Goal: Information Seeking & Learning: Learn about a topic

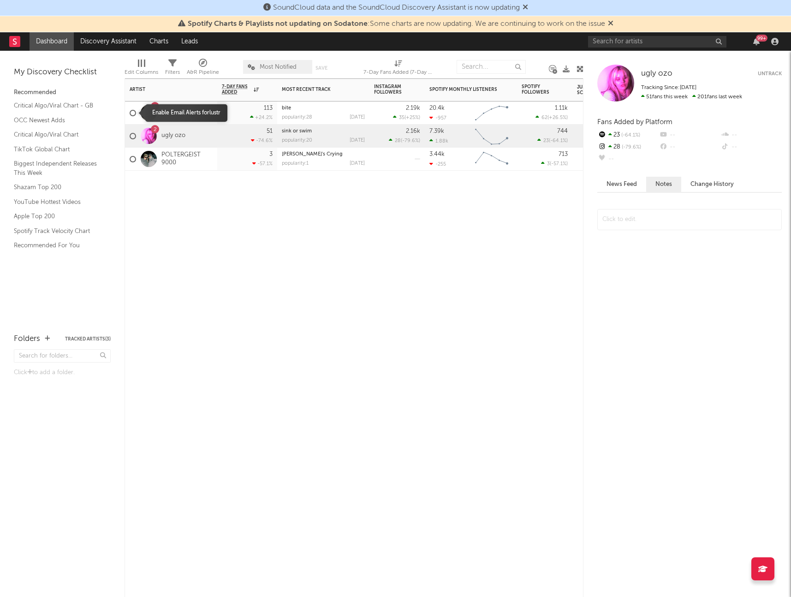
click at [134, 115] on div at bounding box center [133, 113] width 6 height 6
click at [130, 115] on input "checkbox" at bounding box center [130, 113] width 0 height 8
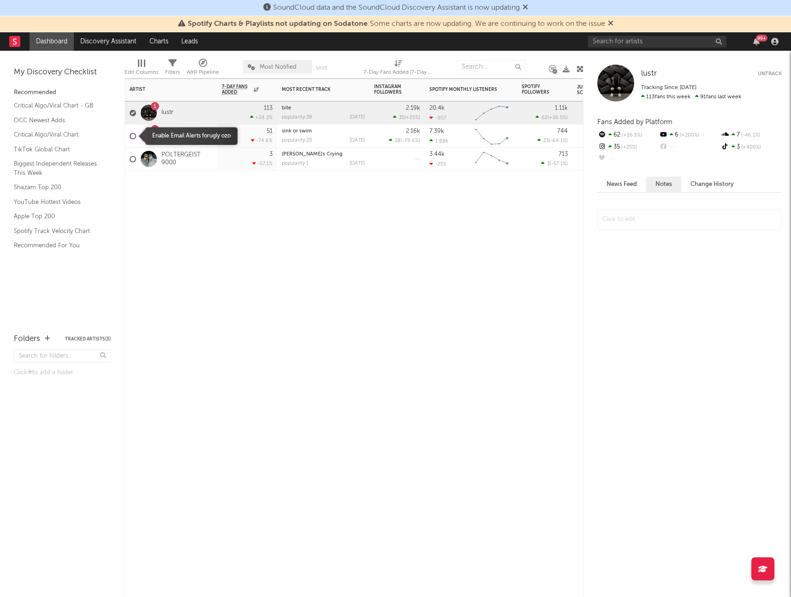
click at [132, 126] on span at bounding box center [133, 136] width 6 height 27
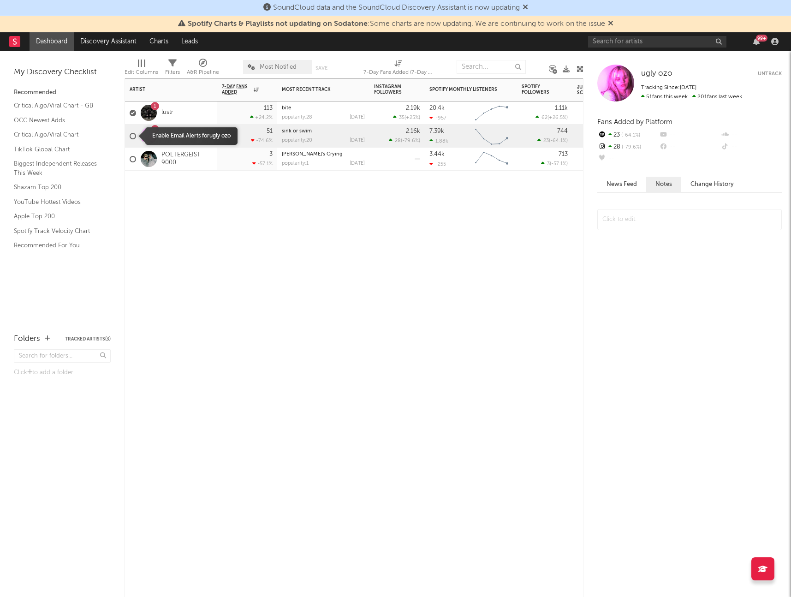
click at [134, 134] on div at bounding box center [133, 136] width 6 height 6
click at [130, 134] on input "checkbox" at bounding box center [130, 136] width 0 height 8
click at [133, 157] on div at bounding box center [133, 159] width 6 height 6
click at [130, 157] on input "checkbox" at bounding box center [130, 159] width 0 height 8
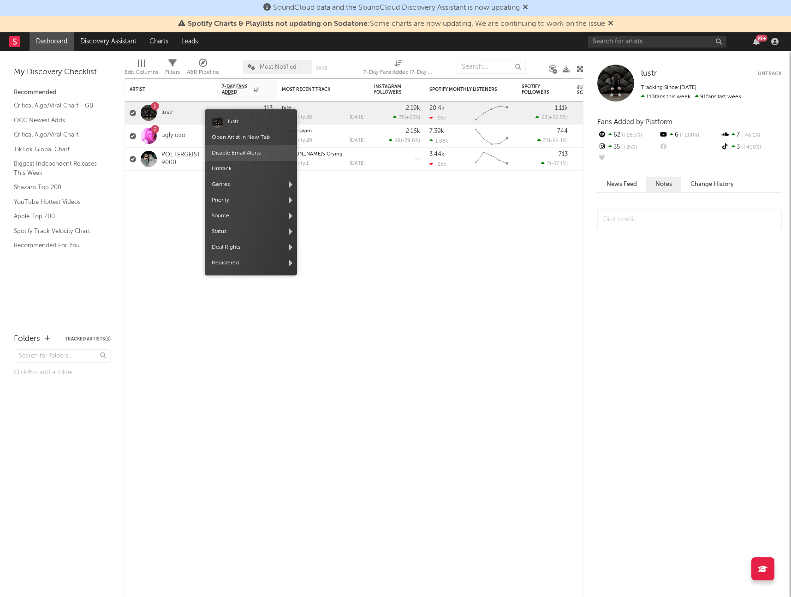
click at [262, 154] on span "Disable Email Alerts" at bounding box center [251, 153] width 92 height 16
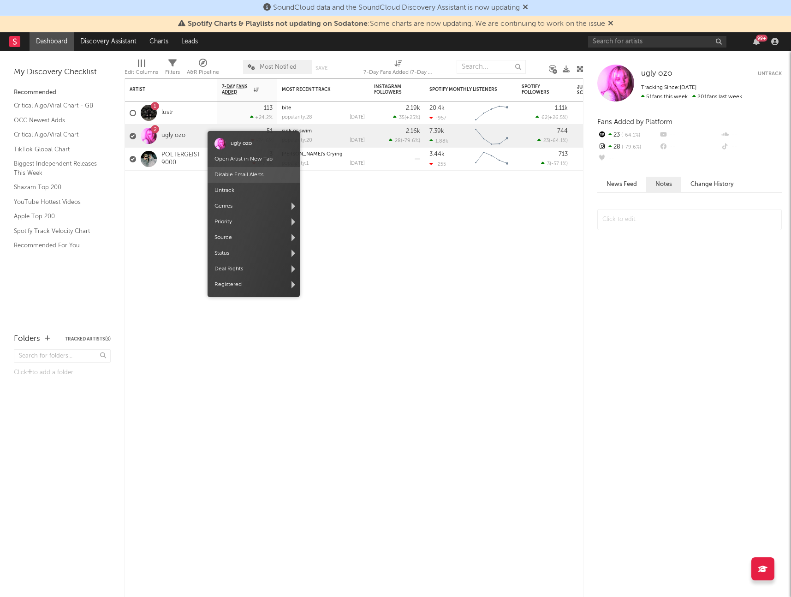
click at [273, 177] on span "Disable Email Alerts" at bounding box center [253, 175] width 92 height 16
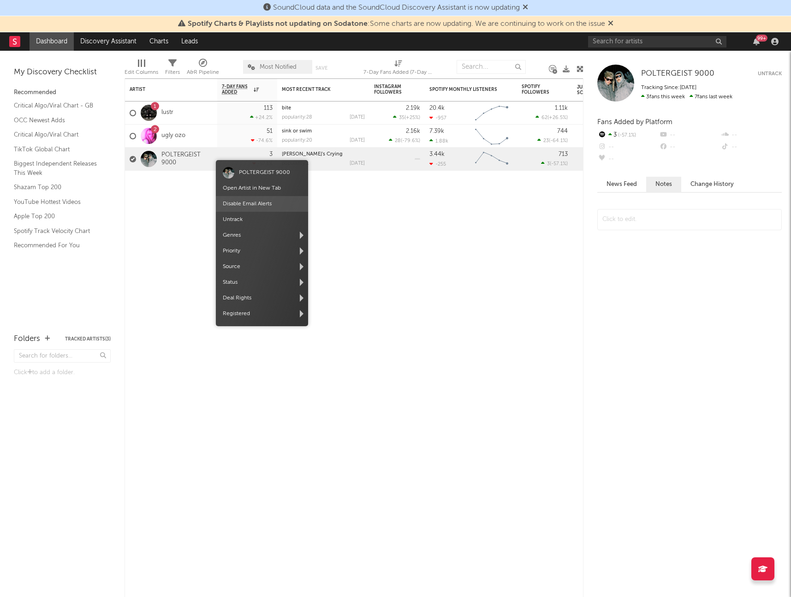
click at [253, 198] on span "Disable Email Alerts" at bounding box center [262, 204] width 92 height 16
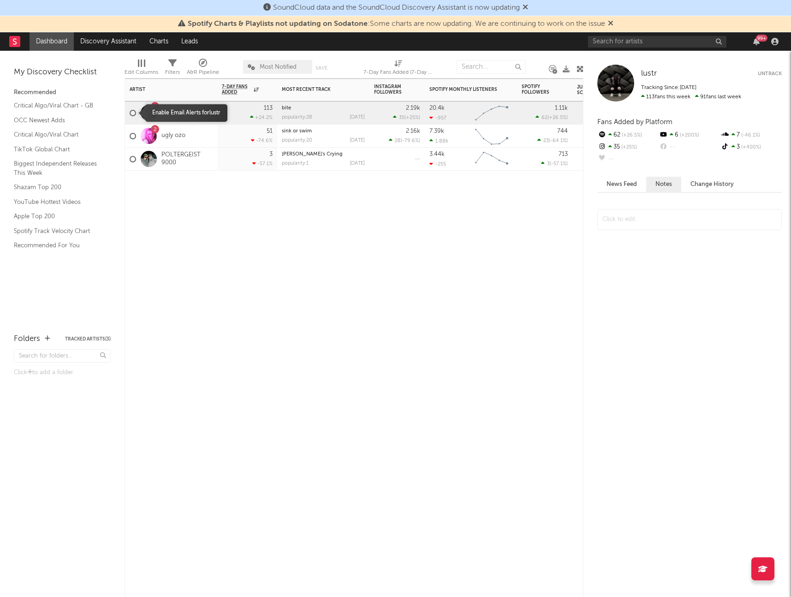
click at [131, 110] on div at bounding box center [133, 113] width 6 height 6
click at [130, 110] on input "checkbox" at bounding box center [130, 113] width 0 height 8
click at [132, 112] on div at bounding box center [133, 113] width 6 height 6
click at [130, 112] on input "checkbox" at bounding box center [130, 113] width 0 height 8
click at [525, 204] on div "Artist Notifications 7-Day Fans Added WoW % Change Most Recent Track Popularity…" at bounding box center [353, 337] width 459 height 518
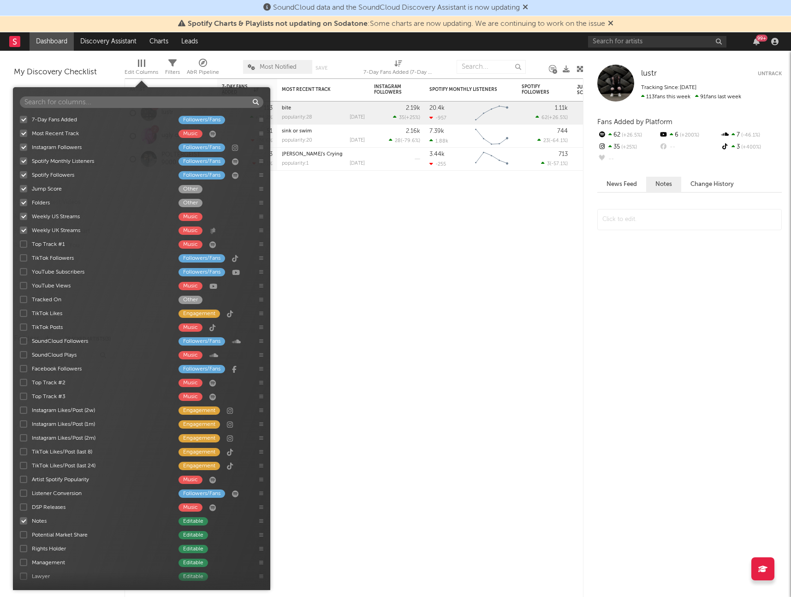
click at [144, 62] on div at bounding box center [144, 62] width 1 height 7
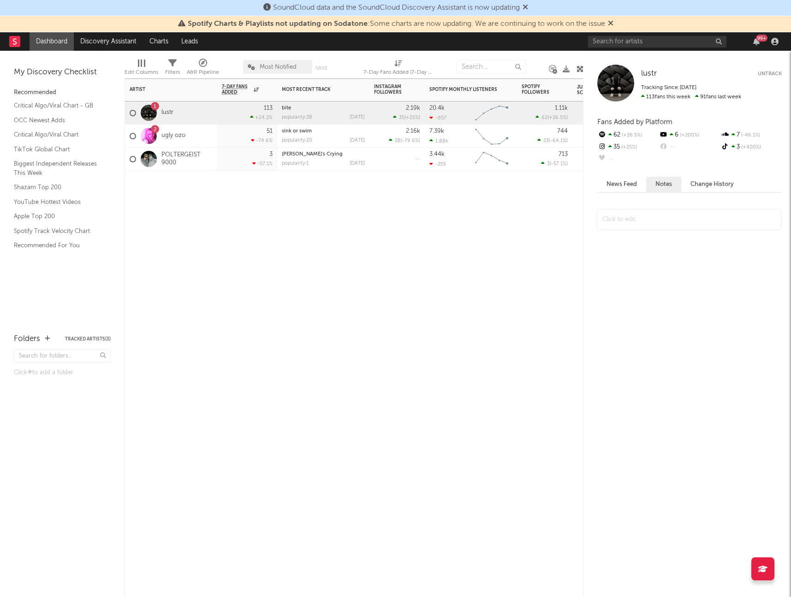
drag, startPoint x: 348, startPoint y: 282, endPoint x: 280, endPoint y: 187, distance: 116.7
click at [343, 279] on div "Artist Notifications 7-Day Fans Added WoW % Change Most Recent Track Popularity…" at bounding box center [353, 337] width 459 height 518
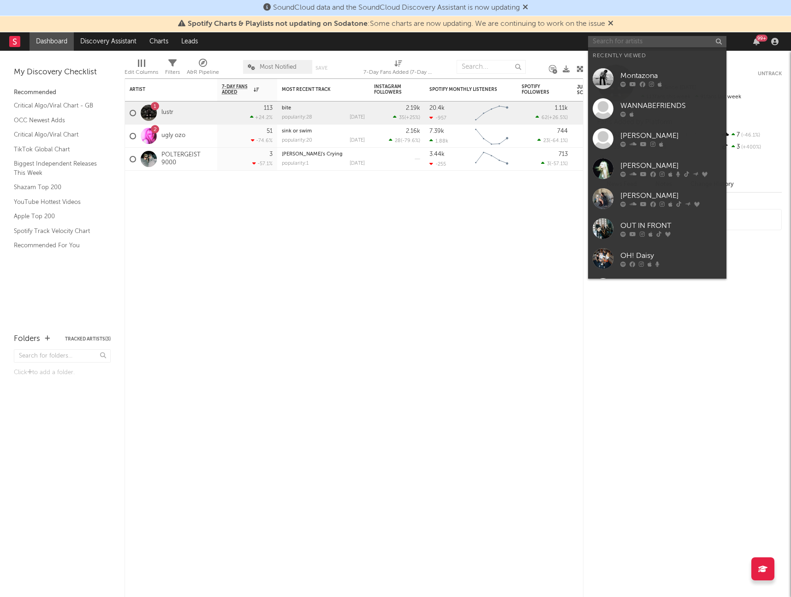
click at [702, 44] on input "text" at bounding box center [657, 42] width 138 height 12
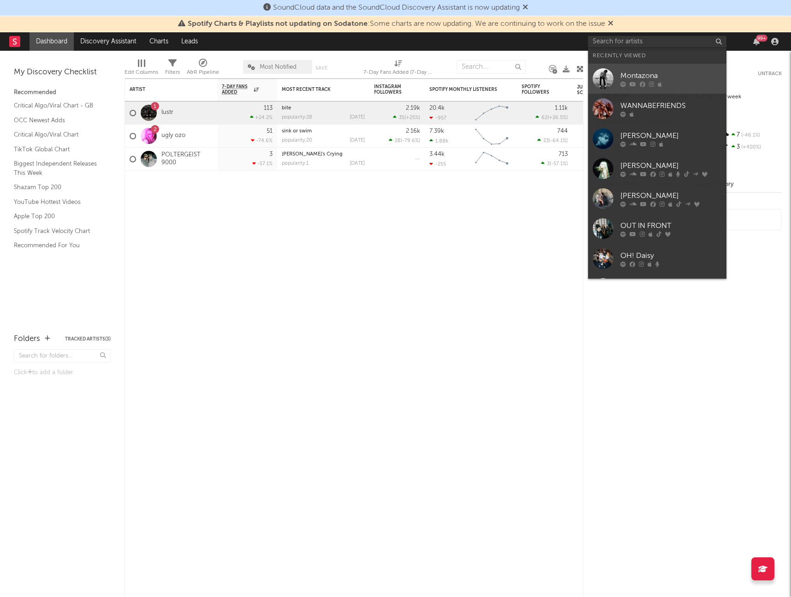
click at [694, 68] on link "Montazona" at bounding box center [657, 79] width 138 height 30
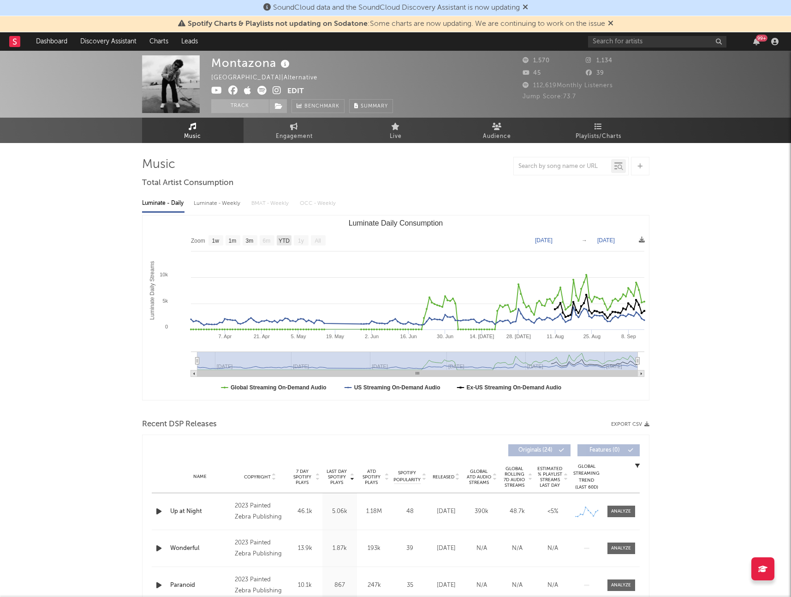
click at [290, 240] on rect "Luminate Daily Consumption" at bounding box center [284, 240] width 15 height 10
click at [298, 240] on text "1y" at bounding box center [301, 240] width 6 height 6
drag, startPoint x: 306, startPoint y: 242, endPoint x: 300, endPoint y: 244, distance: 6.3
click at [305, 243] on rect "Luminate Daily Consumption" at bounding box center [301, 240] width 15 height 10
click at [248, 240] on text "3m" at bounding box center [249, 240] width 8 height 6
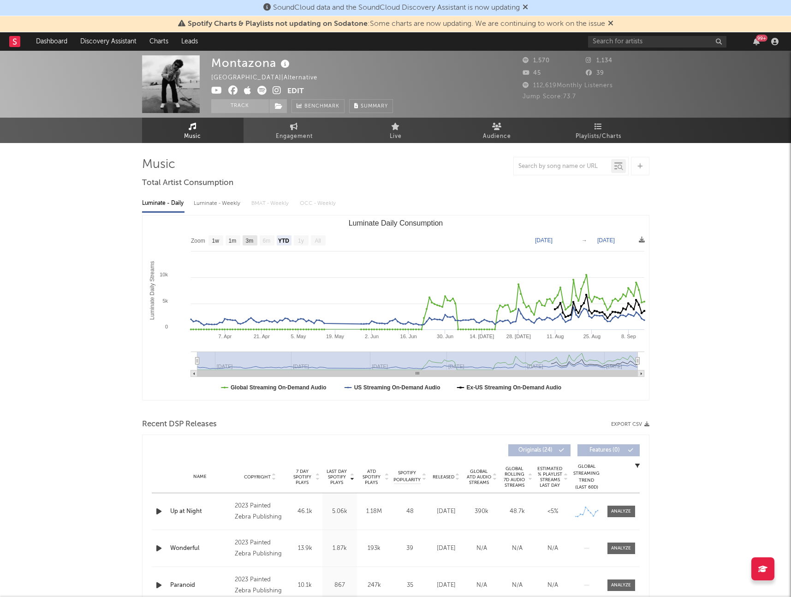
select select "3m"
type input "2025-06-14"
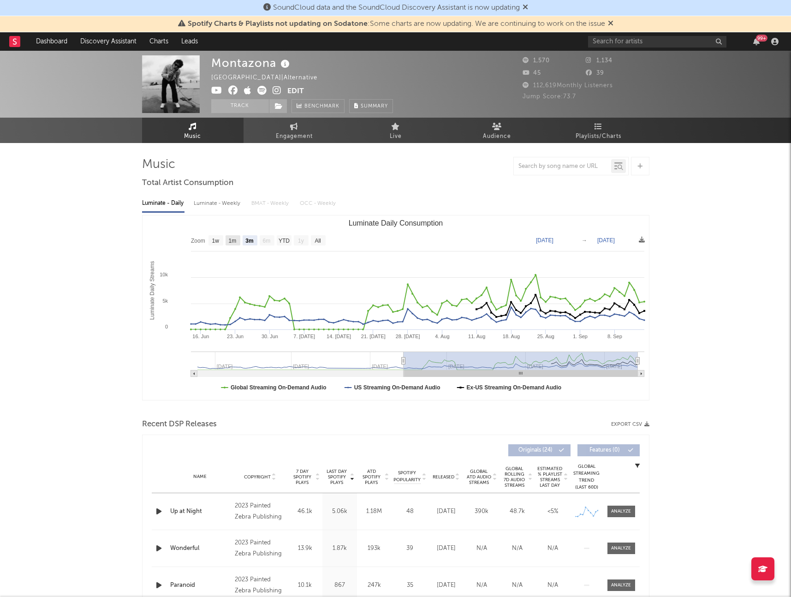
click at [233, 241] on text "1m" at bounding box center [232, 240] width 8 height 6
select select "1m"
type input "2025-08-14"
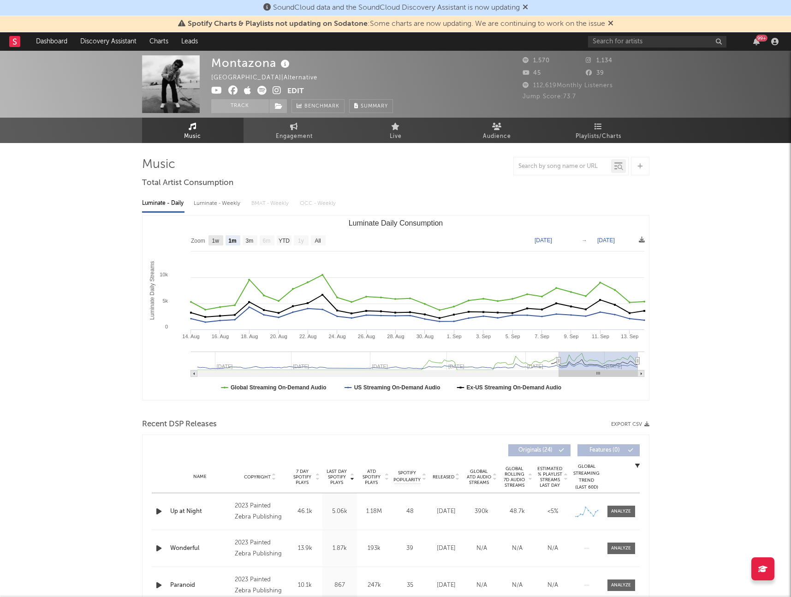
click at [212, 244] on rect "Luminate Daily Consumption" at bounding box center [215, 240] width 15 height 10
select select "1w"
type input "2025-09-08"
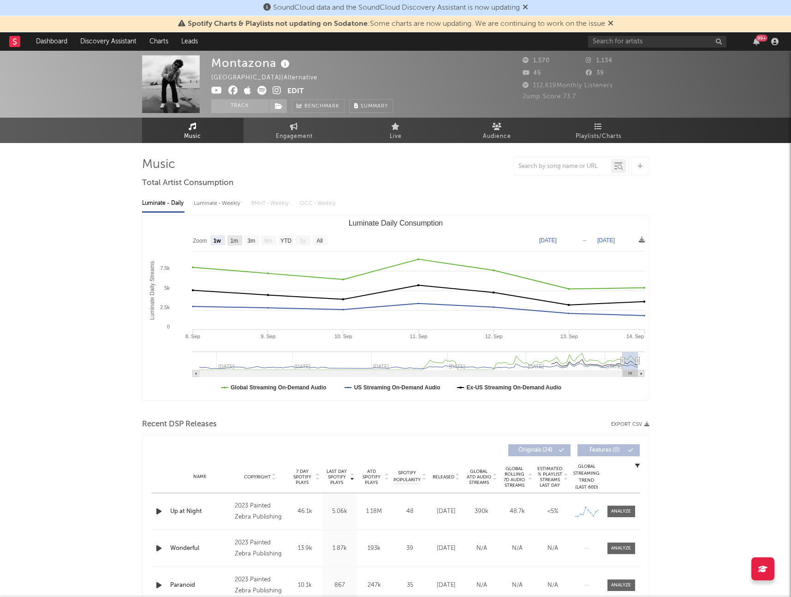
click at [235, 243] on text "1m" at bounding box center [234, 240] width 8 height 6
select select "1m"
type input "2025-08-14"
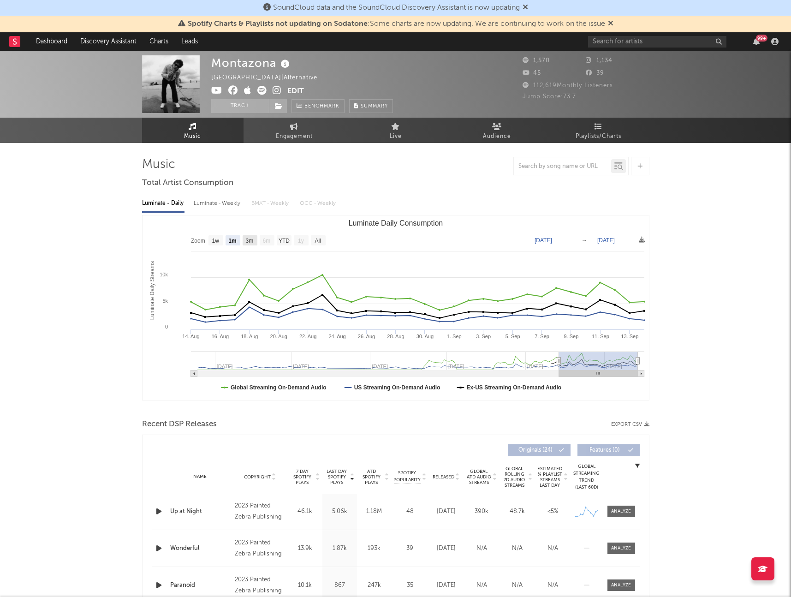
click at [252, 242] on text "3m" at bounding box center [249, 240] width 8 height 6
select select "3m"
type input "2025-06-14"
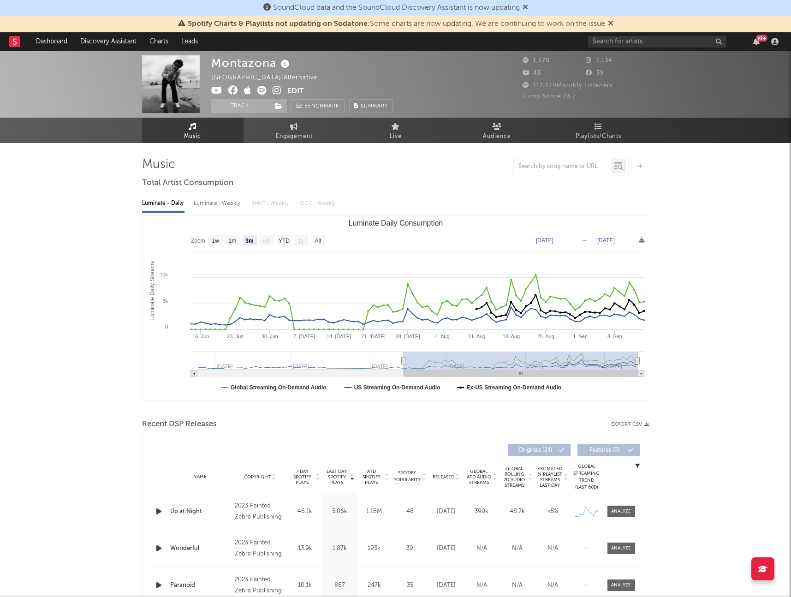
click at [272, 241] on rect "Luminate Daily Consumption" at bounding box center [267, 240] width 15 height 10
click at [218, 201] on div "Luminate - Weekly" at bounding box center [218, 203] width 48 height 16
select select "6m"
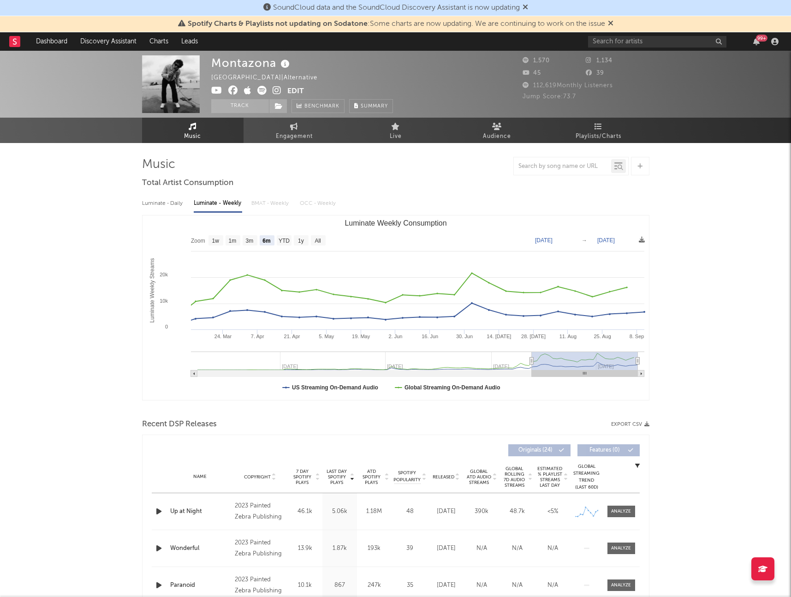
click at [175, 203] on div "Luminate - Daily" at bounding box center [163, 203] width 42 height 16
select select "1w"
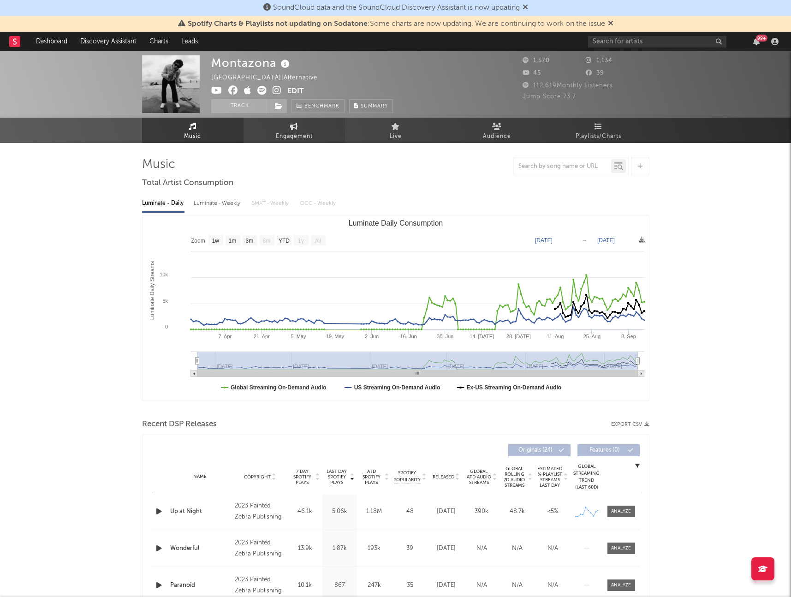
click at [295, 139] on span "Engagement" at bounding box center [294, 136] width 37 height 11
select select "1w"
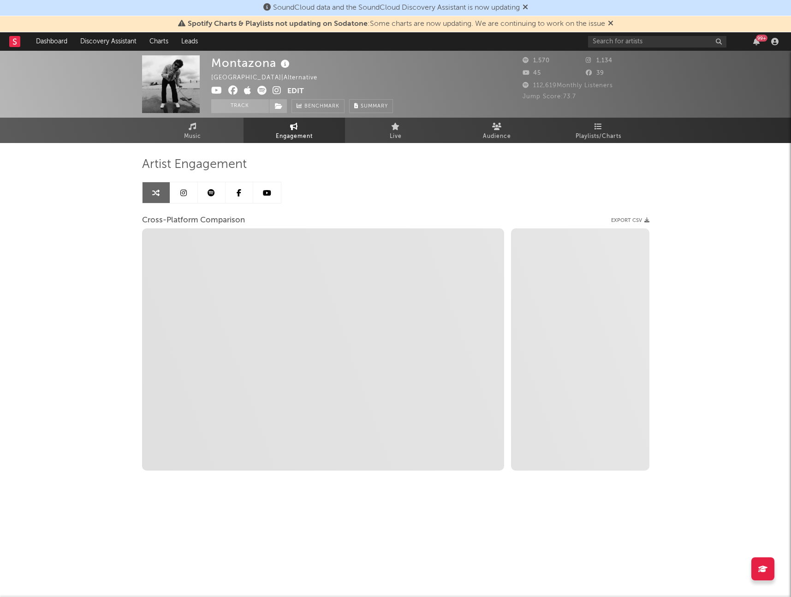
select select "1m"
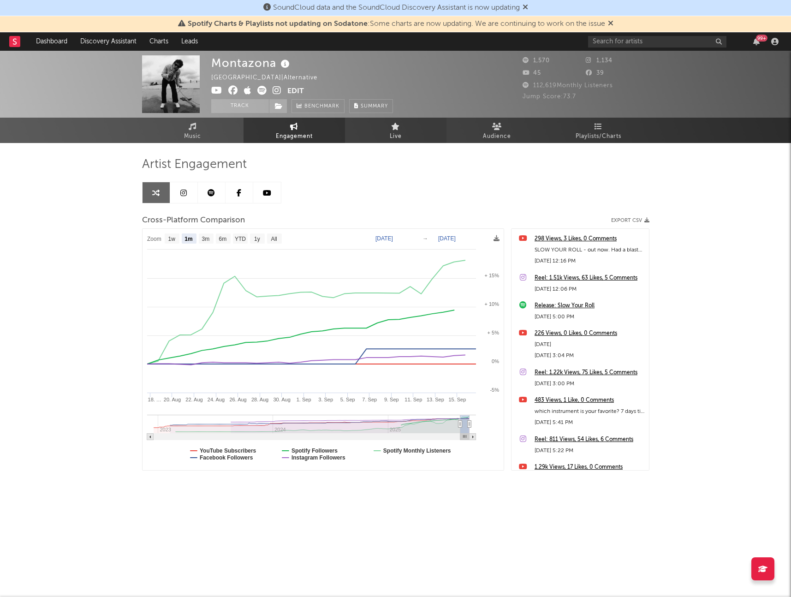
click at [378, 134] on link "Live" at bounding box center [395, 130] width 101 height 25
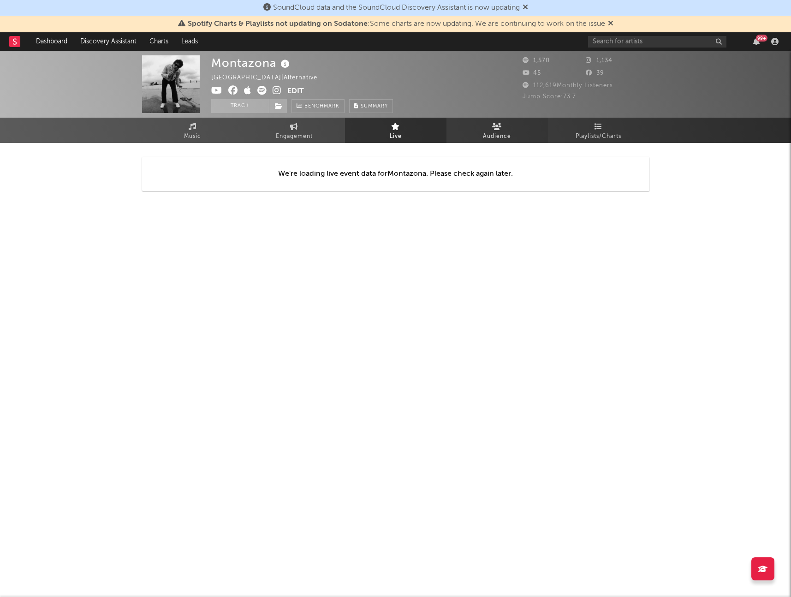
click at [501, 123] on icon at bounding box center [497, 126] width 10 height 7
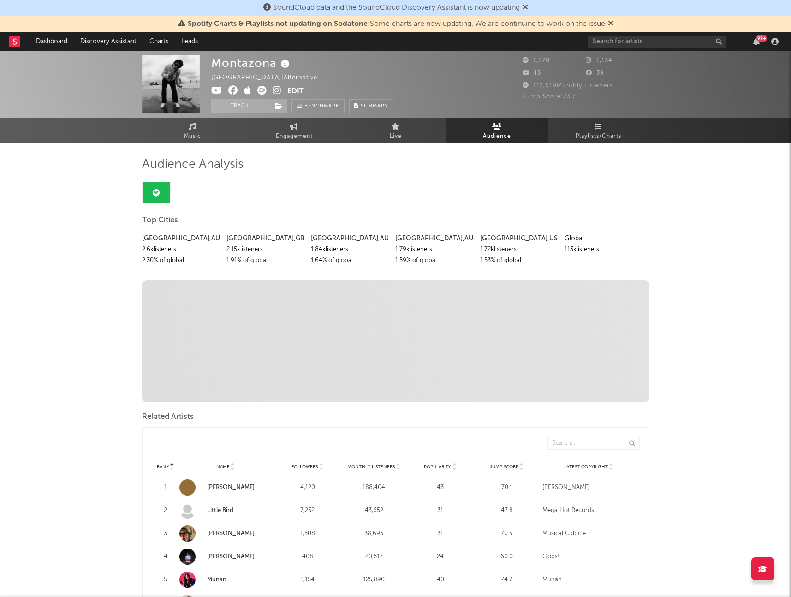
drag, startPoint x: 97, startPoint y: 248, endPoint x: 692, endPoint y: 262, distance: 594.5
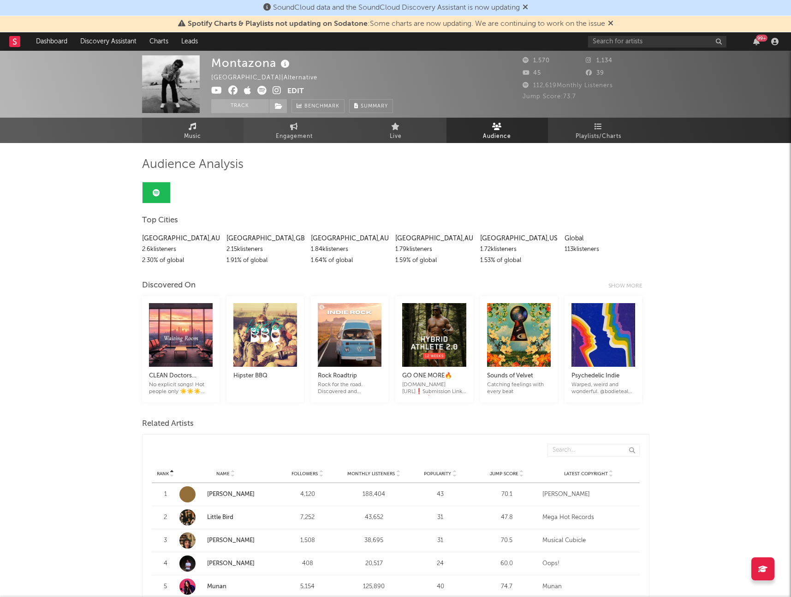
click at [187, 136] on span "Music" at bounding box center [192, 136] width 17 height 11
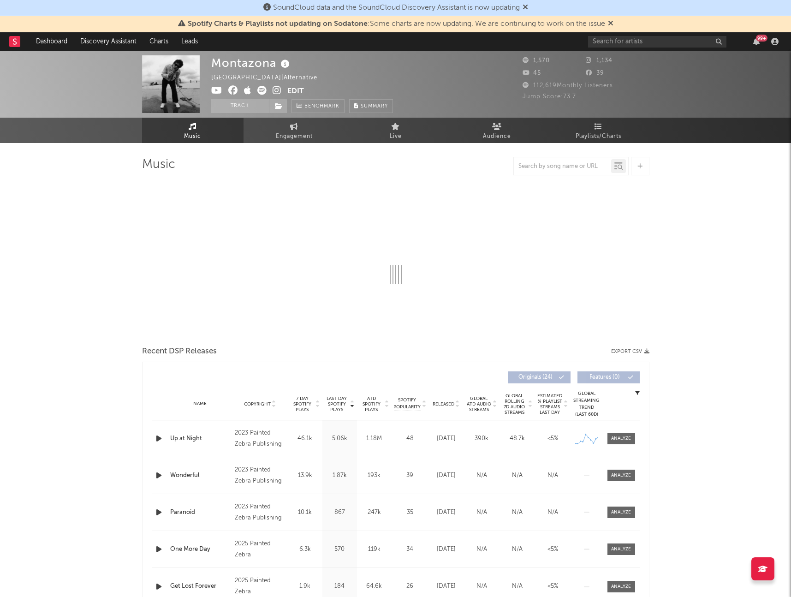
select select "1w"
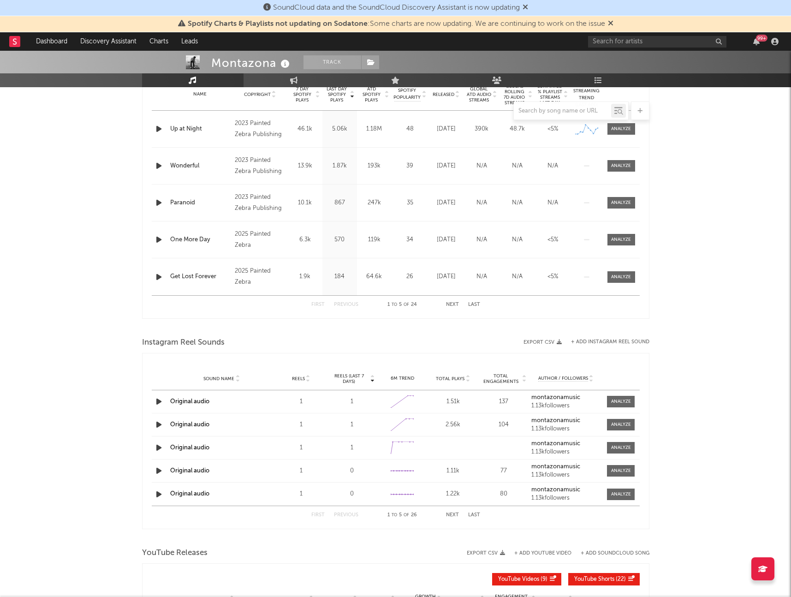
scroll to position [380, 0]
